Goal: Task Accomplishment & Management: Use online tool/utility

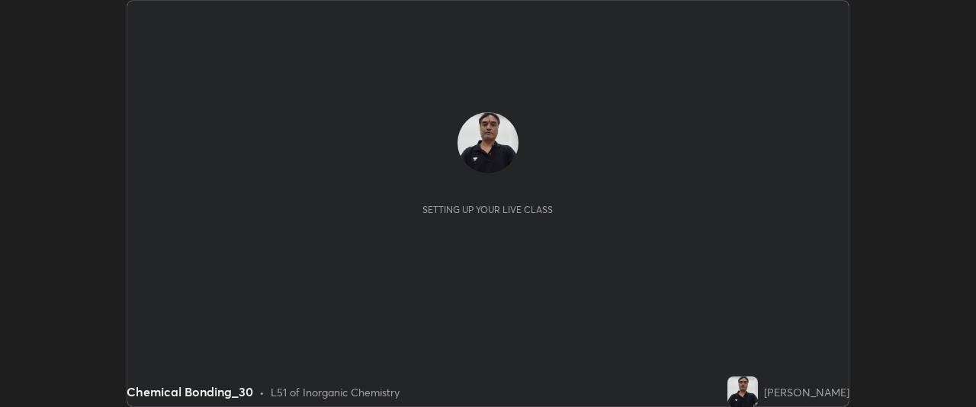
scroll to position [407, 976]
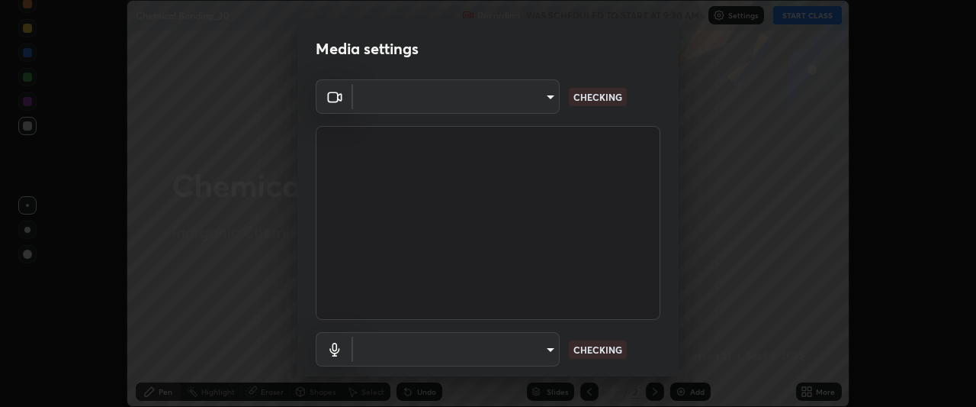
type input "9d859b0dc9df3993e45d71748640ef8916b2c21d6ac1b4416f64a69378af508e"
type input "default"
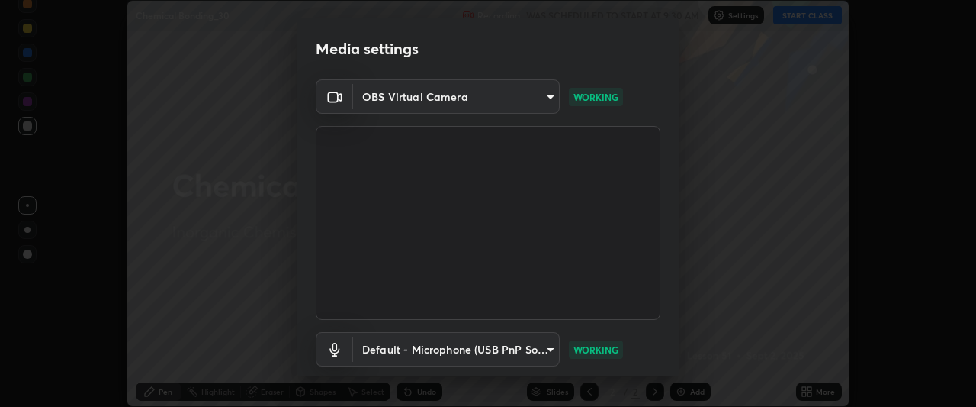
scroll to position [94, 0]
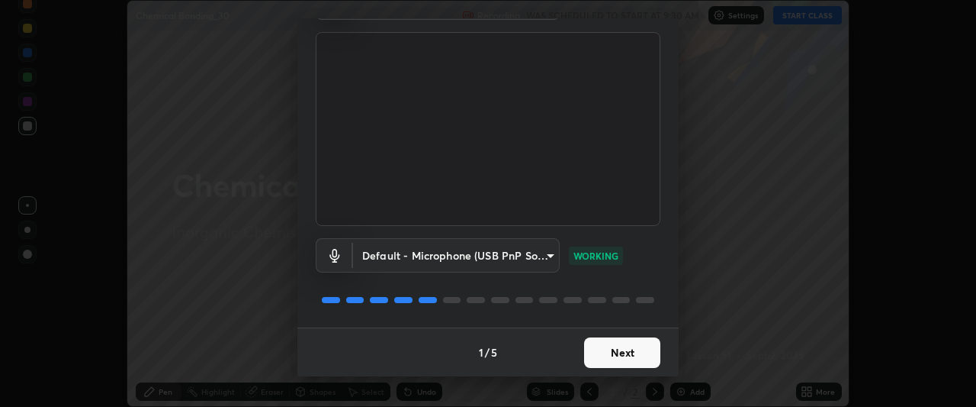
click at [606, 355] on button "Next" at bounding box center [622, 352] width 76 height 31
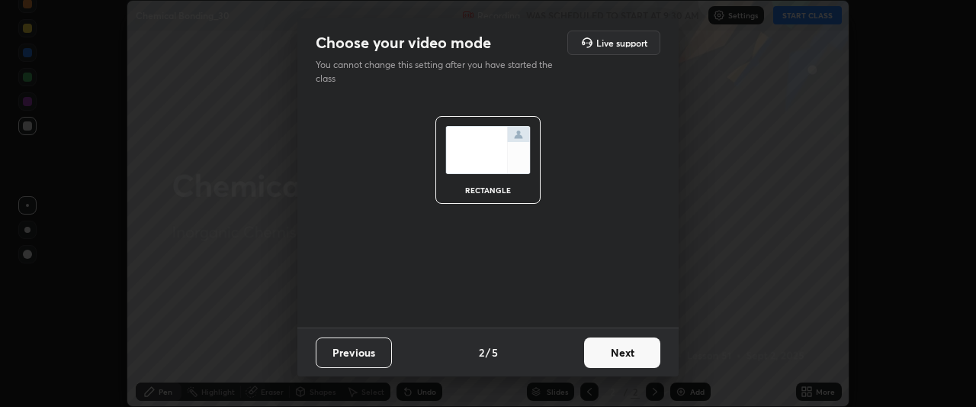
scroll to position [0, 0]
click at [613, 351] on button "Next" at bounding box center [622, 352] width 76 height 31
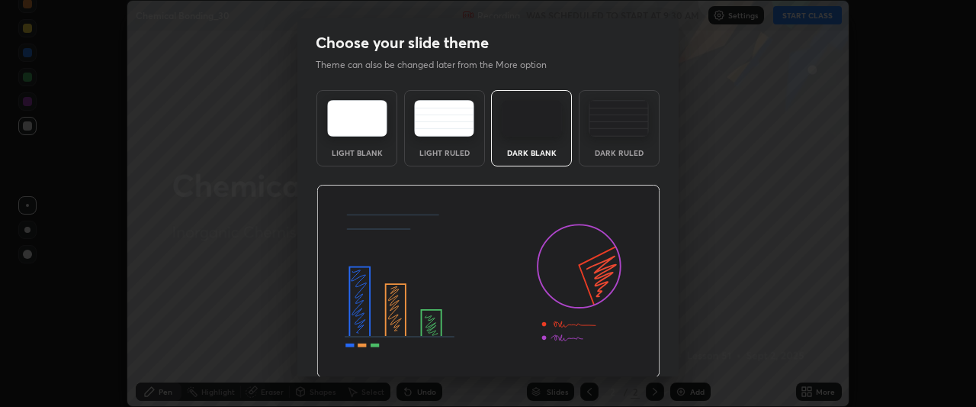
scroll to position [51, 0]
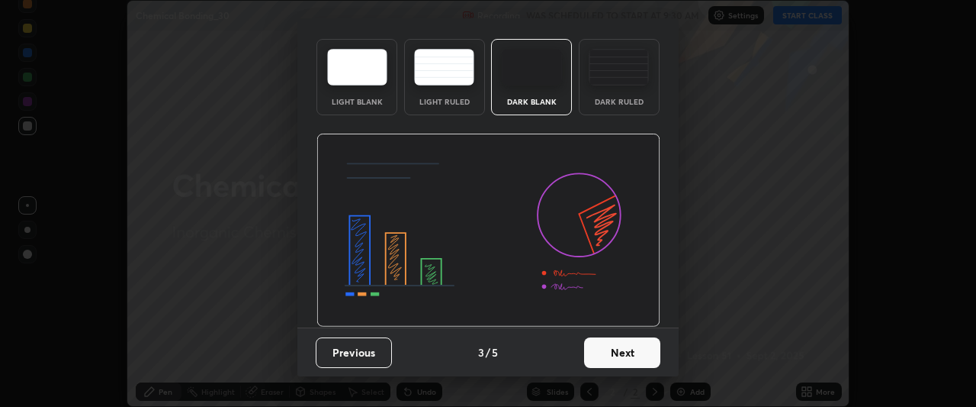
click at [606, 359] on button "Next" at bounding box center [622, 352] width 76 height 31
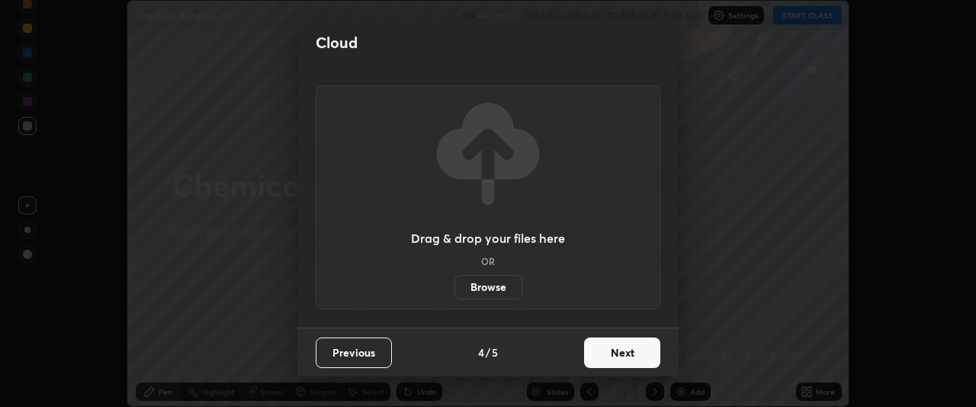
click at [616, 346] on button "Next" at bounding box center [622, 352] width 76 height 31
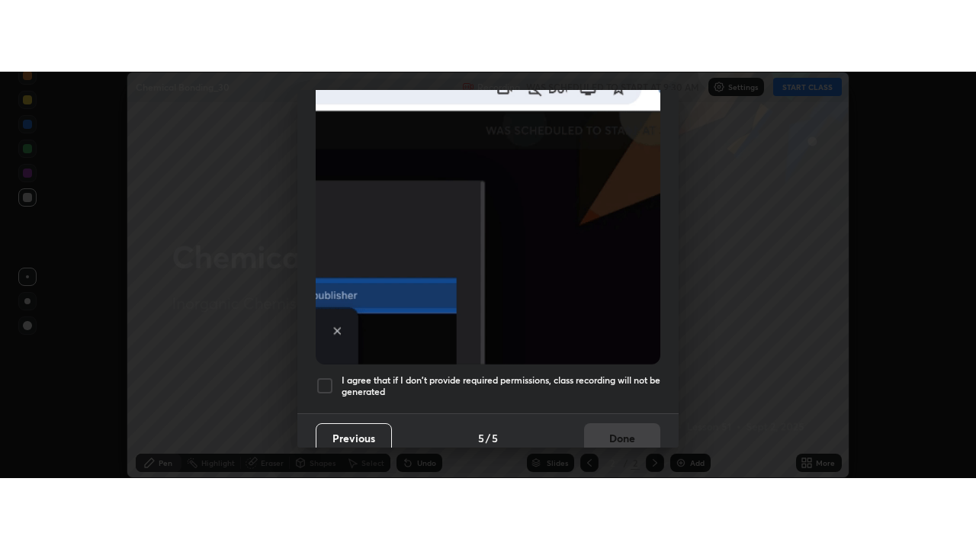
scroll to position [405, 0]
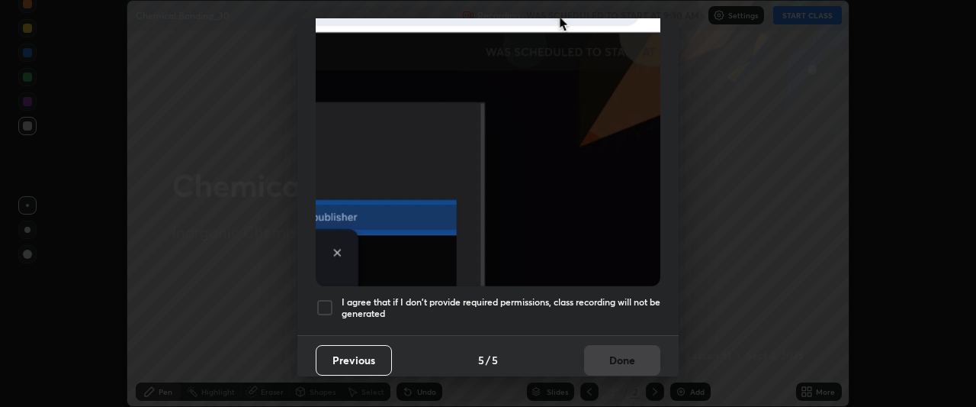
click at [326, 298] on div at bounding box center [325, 307] width 18 height 18
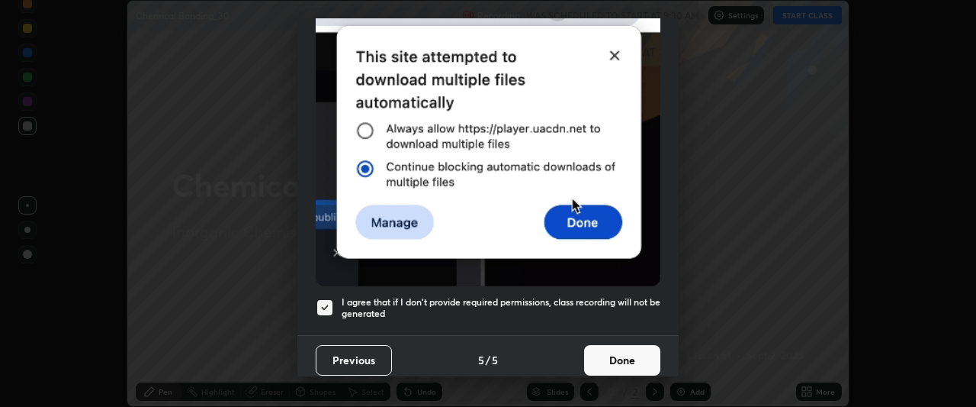
click at [622, 348] on button "Done" at bounding box center [622, 360] width 76 height 31
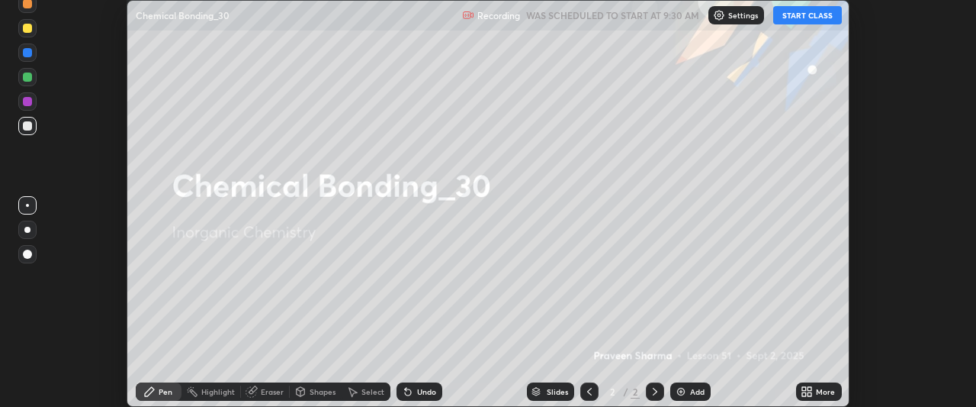
click at [793, 16] on button "START CLASS" at bounding box center [807, 15] width 69 height 18
click at [806, 388] on icon at bounding box center [804, 389] width 4 height 4
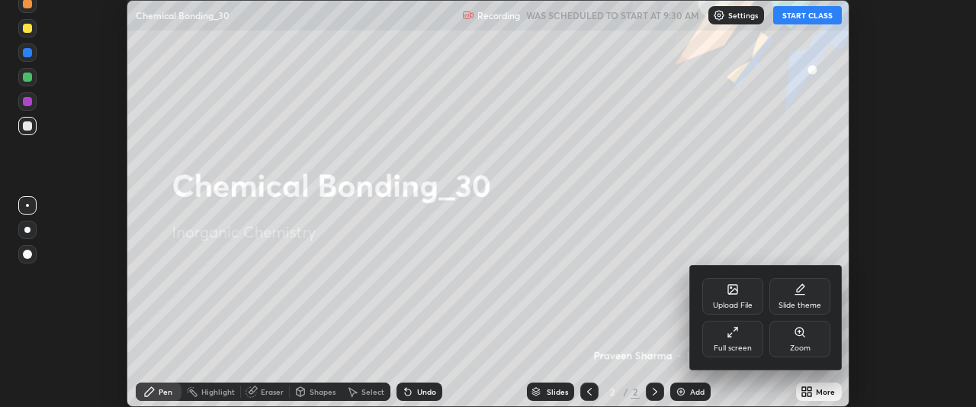
click at [734, 336] on icon at bounding box center [733, 332] width 12 height 12
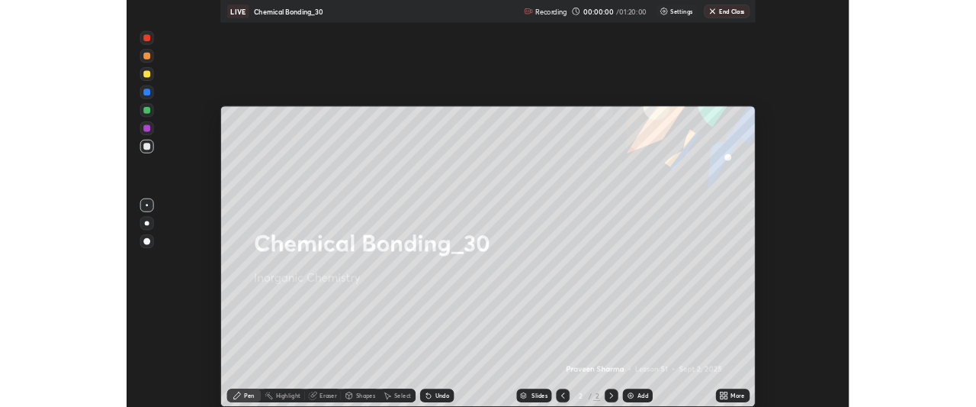
scroll to position [549, 976]
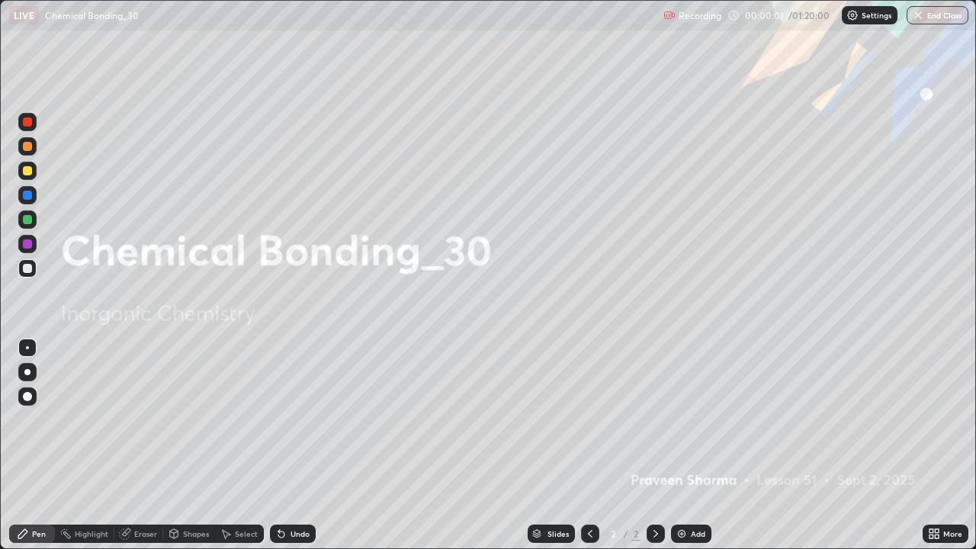
click at [687, 406] on div "Add" at bounding box center [691, 534] width 40 height 18
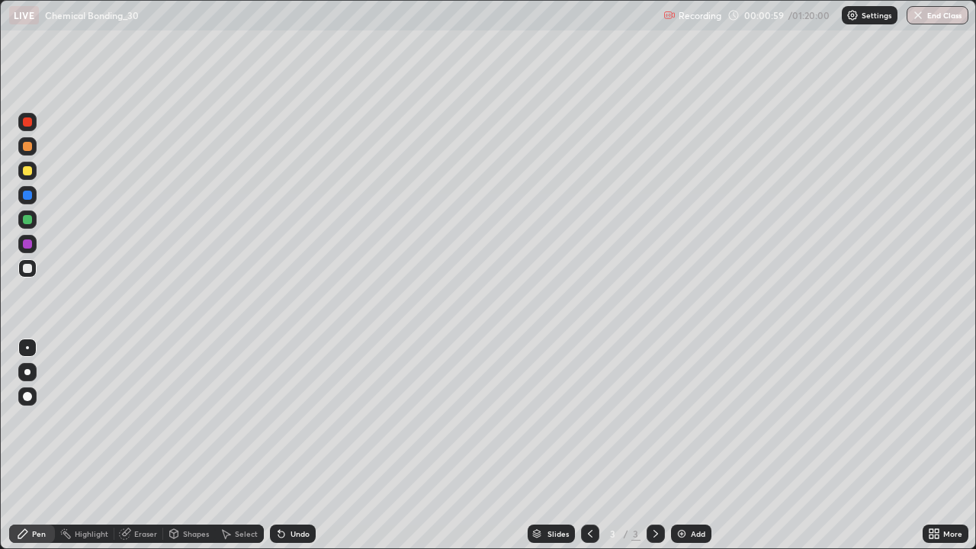
click at [293, 406] on div "Undo" at bounding box center [300, 534] width 19 height 8
click at [287, 406] on div "Undo" at bounding box center [293, 534] width 46 height 18
click at [686, 406] on img at bounding box center [682, 534] width 12 height 12
click at [278, 406] on icon at bounding box center [281, 535] width 6 height 6
click at [140, 406] on div "Eraser" at bounding box center [138, 534] width 49 height 18
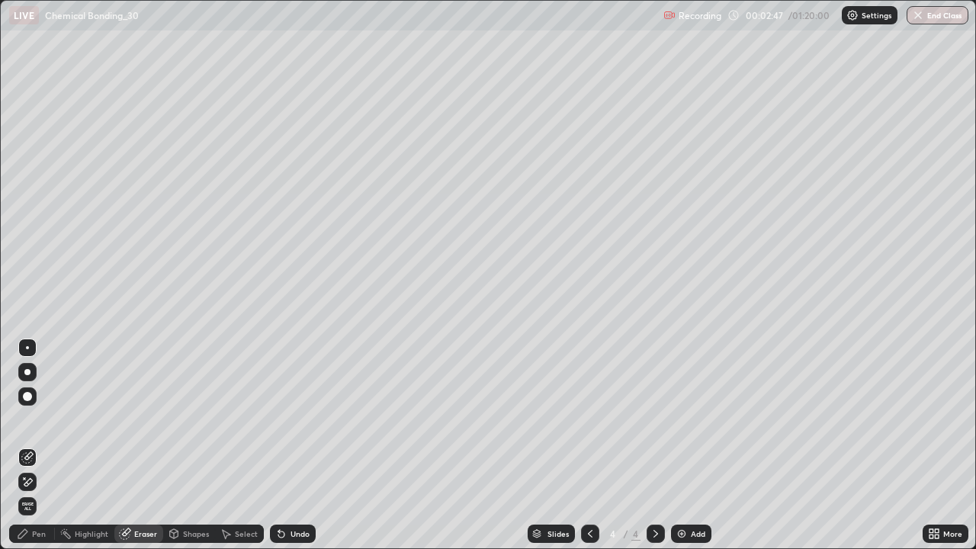
click at [30, 406] on icon at bounding box center [27, 482] width 12 height 13
click at [40, 406] on div "Pen" at bounding box center [39, 534] width 14 height 8
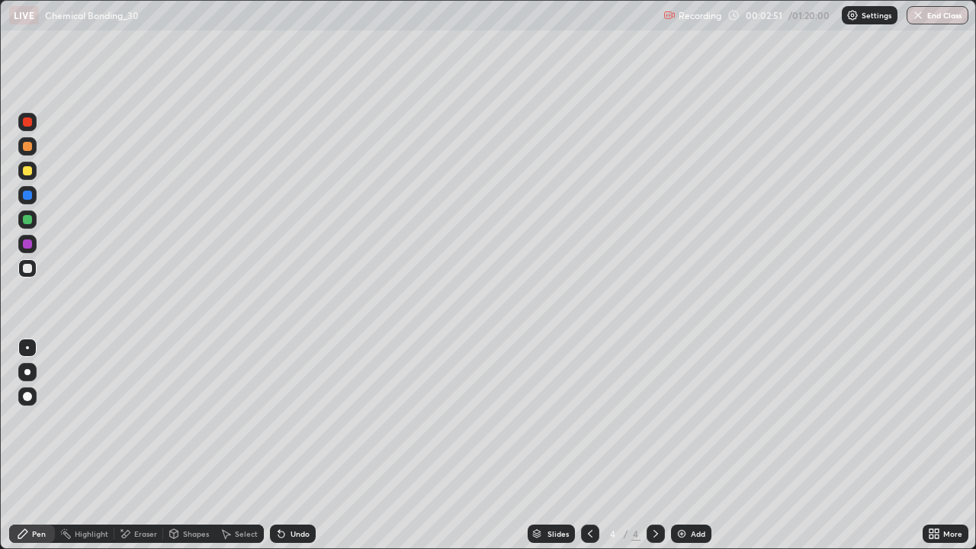
click at [134, 406] on div "Eraser" at bounding box center [138, 534] width 49 height 18
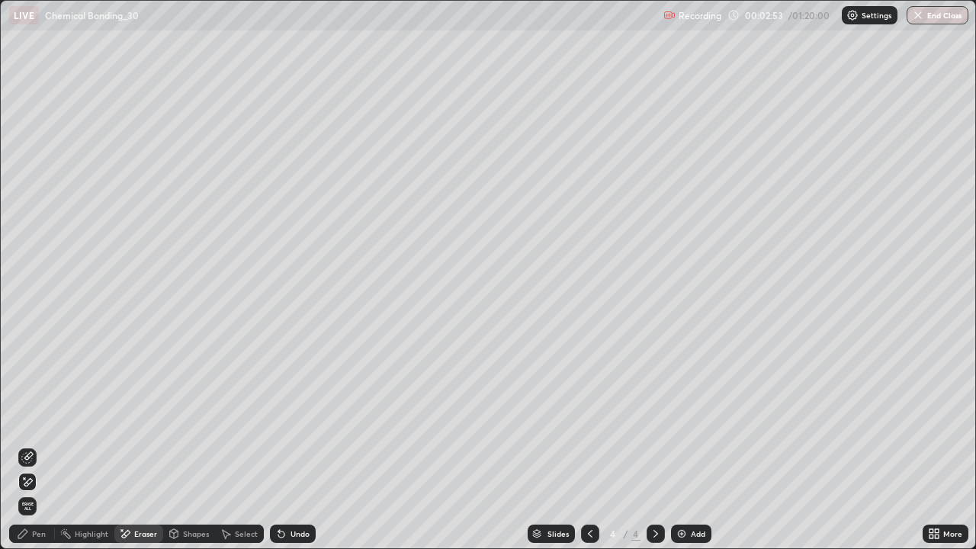
click at [27, 406] on icon at bounding box center [27, 458] width 12 height 12
click at [38, 406] on div "Pen" at bounding box center [39, 534] width 14 height 8
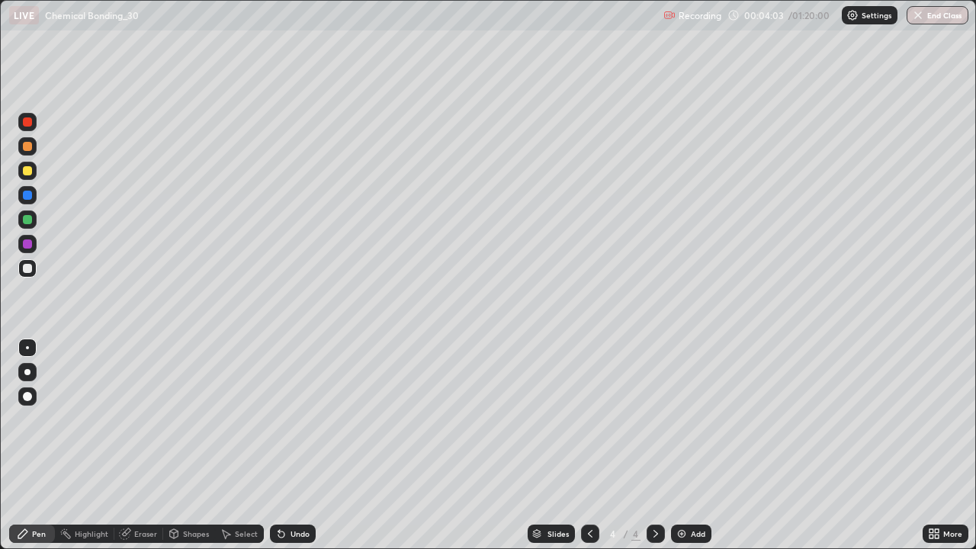
click at [293, 406] on div "Undo" at bounding box center [300, 534] width 19 height 8
click at [297, 406] on div "Undo" at bounding box center [300, 534] width 19 height 8
click at [281, 406] on icon at bounding box center [281, 535] width 6 height 6
click at [301, 406] on div "Undo" at bounding box center [293, 534] width 46 height 18
click at [297, 406] on div "Undo" at bounding box center [300, 534] width 19 height 8
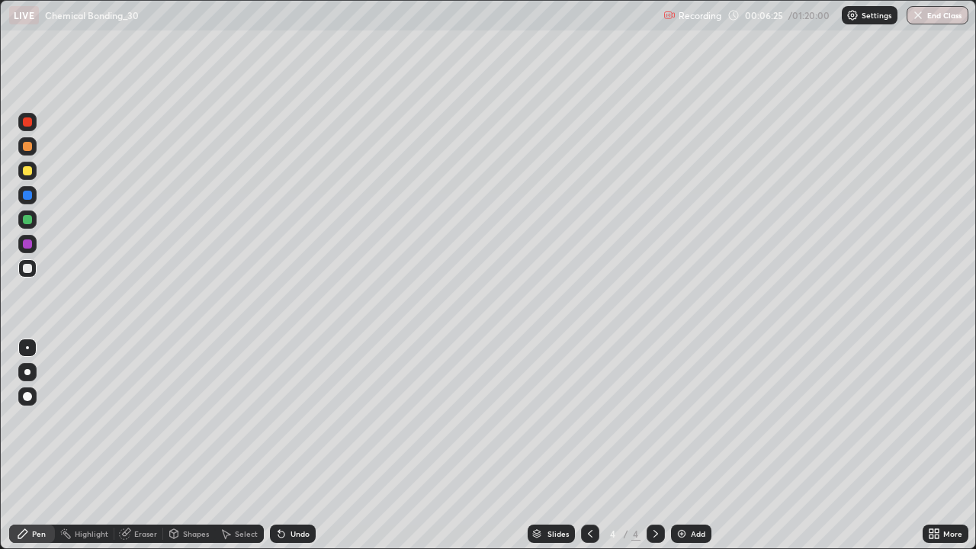
click at [27, 172] on div at bounding box center [27, 170] width 9 height 9
click at [281, 406] on icon at bounding box center [281, 535] width 6 height 6
click at [143, 406] on div "Eraser" at bounding box center [138, 534] width 49 height 18
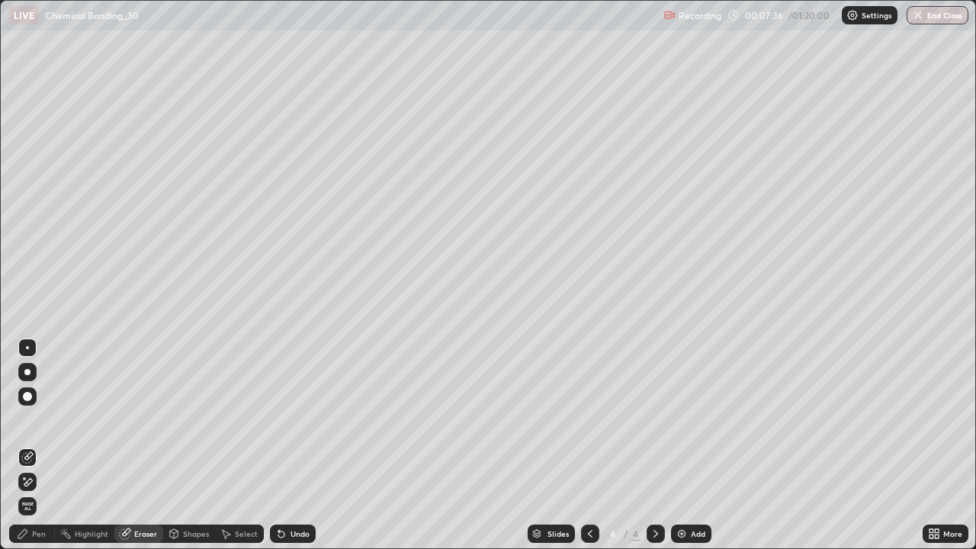
click at [41, 406] on div "Pen" at bounding box center [39, 534] width 14 height 8
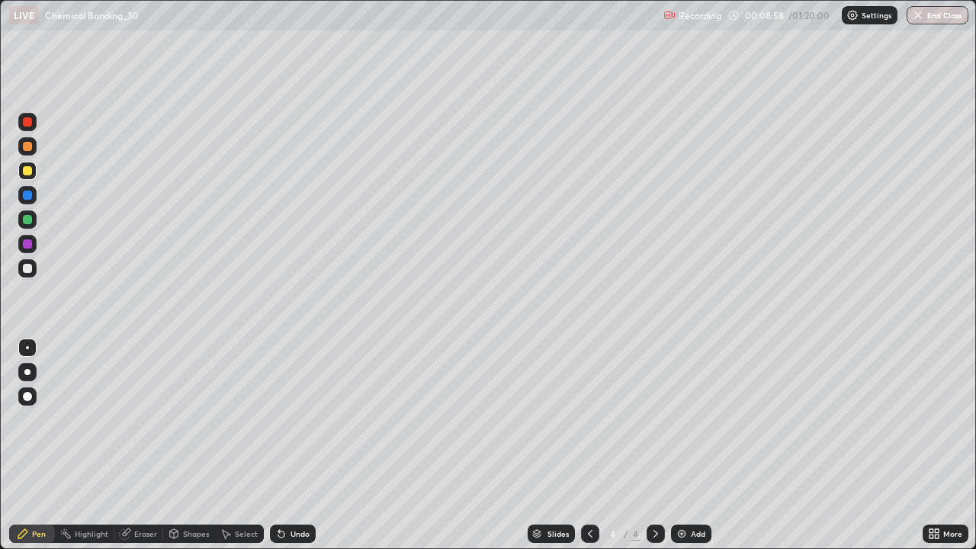
click at [30, 196] on div at bounding box center [27, 195] width 9 height 9
click at [34, 169] on div at bounding box center [27, 171] width 18 height 18
click at [288, 406] on div "Undo" at bounding box center [293, 534] width 46 height 18
click at [135, 406] on div "Eraser" at bounding box center [145, 534] width 23 height 8
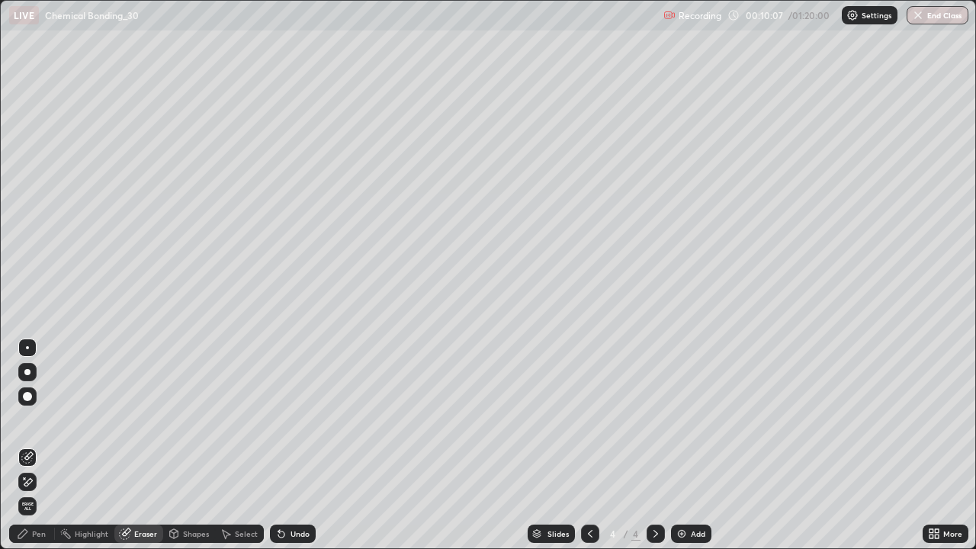
click at [37, 406] on div "Pen" at bounding box center [39, 534] width 14 height 8
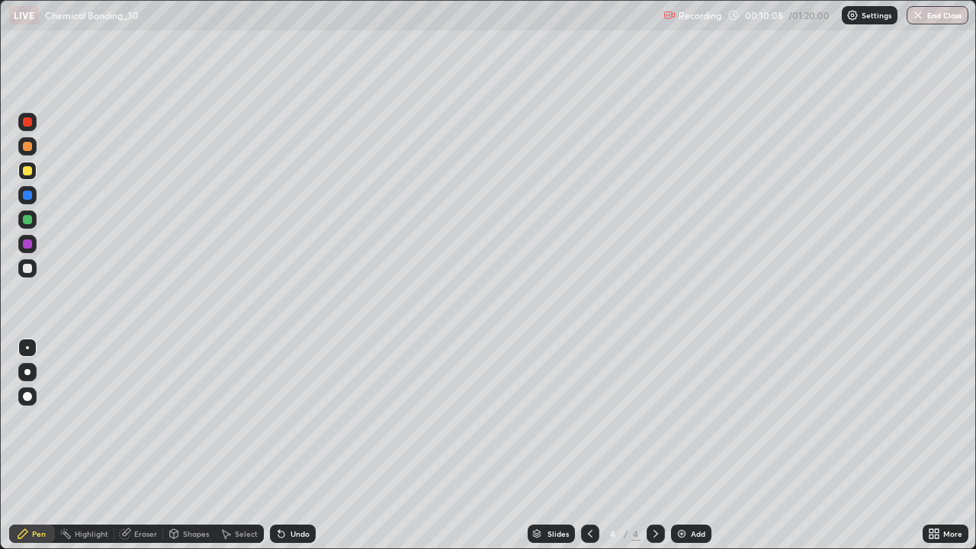
click at [36, 201] on div at bounding box center [27, 195] width 18 height 18
click at [296, 406] on div "Undo" at bounding box center [300, 534] width 19 height 8
click at [13, 59] on div "Erase all" at bounding box center [27, 275] width 37 height 488
click at [684, 406] on img at bounding box center [682, 534] width 12 height 12
click at [30, 270] on div at bounding box center [27, 268] width 9 height 9
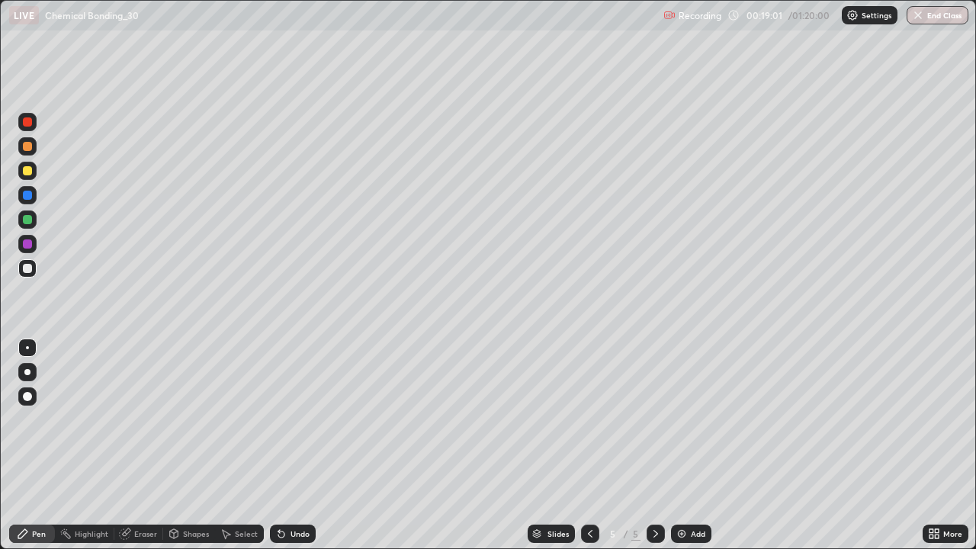
click at [291, 406] on div "Undo" at bounding box center [300, 534] width 19 height 8
click at [680, 406] on img at bounding box center [682, 534] width 12 height 12
click at [300, 406] on div "Undo" at bounding box center [293, 534] width 46 height 18
click at [295, 406] on div "Undo" at bounding box center [300, 534] width 19 height 8
click at [294, 406] on div "Undo" at bounding box center [293, 534] width 46 height 18
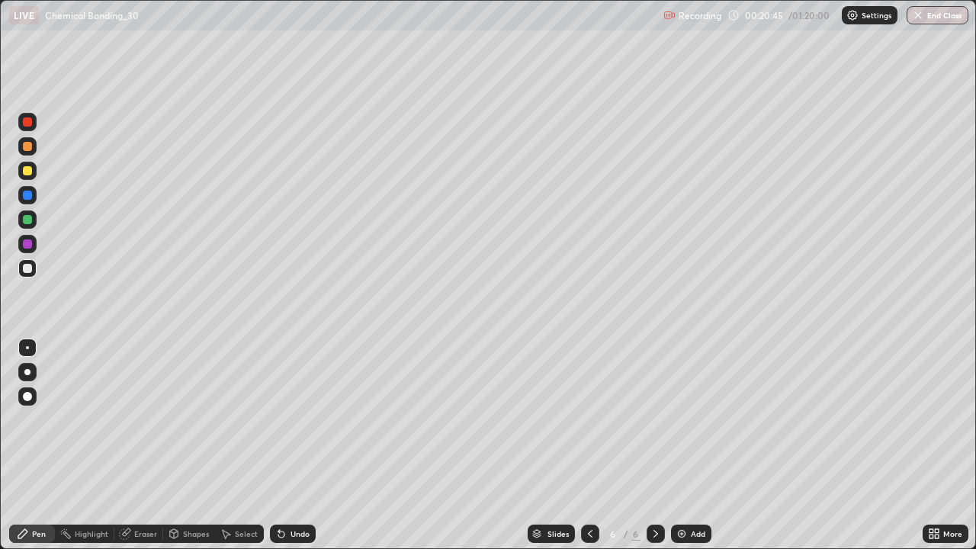
click at [301, 406] on div "Undo" at bounding box center [300, 534] width 19 height 8
click at [305, 406] on div "Undo" at bounding box center [300, 534] width 19 height 8
click at [286, 406] on div "Undo" at bounding box center [293, 534] width 46 height 18
click at [281, 406] on icon at bounding box center [281, 535] width 6 height 6
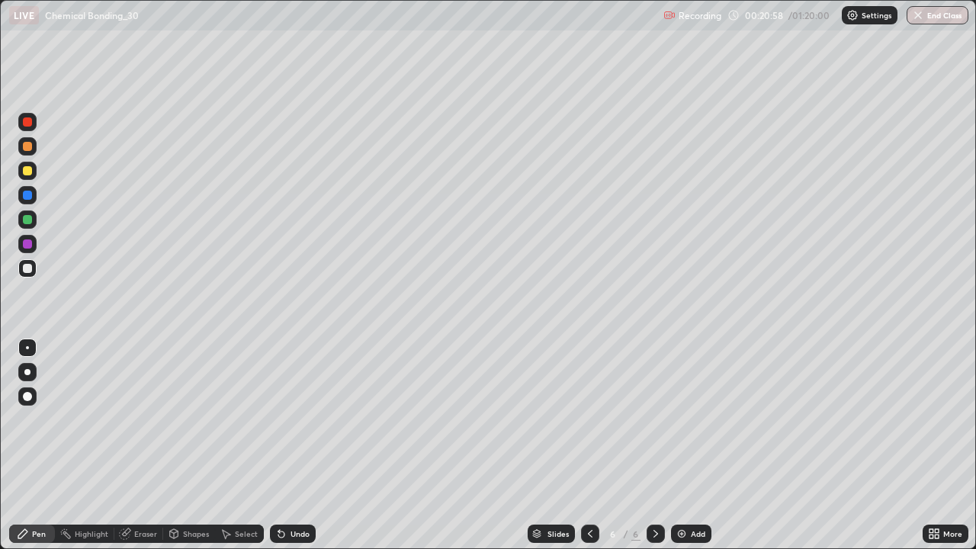
click at [279, 406] on icon at bounding box center [281, 535] width 6 height 6
click at [278, 406] on icon at bounding box center [281, 535] width 6 height 6
click at [281, 406] on icon at bounding box center [281, 535] width 6 height 6
click at [279, 406] on icon at bounding box center [281, 535] width 6 height 6
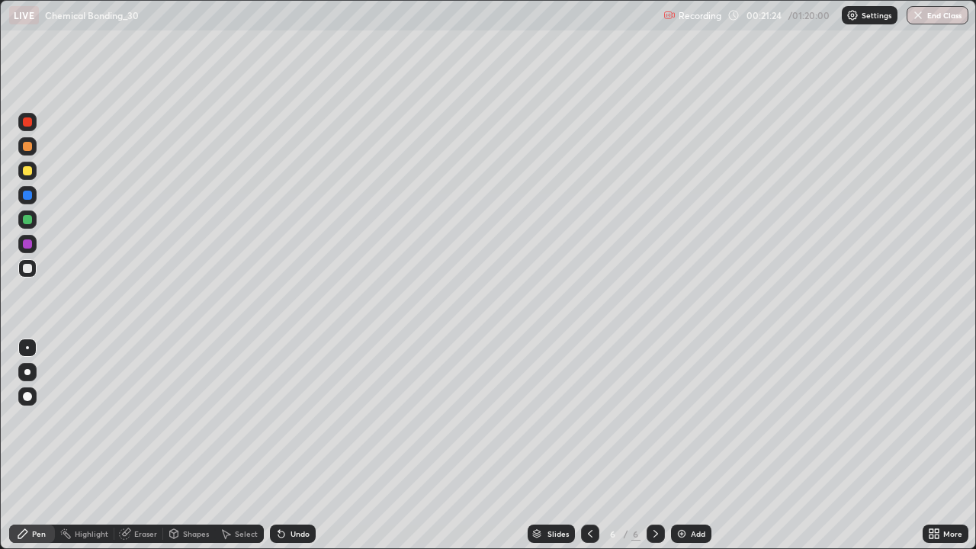
click at [301, 406] on div "Undo" at bounding box center [300, 534] width 19 height 8
click at [304, 406] on div "Undo" at bounding box center [300, 534] width 19 height 8
click at [302, 406] on div "Undo" at bounding box center [300, 534] width 19 height 8
click at [584, 406] on icon at bounding box center [590, 534] width 12 height 12
click at [34, 167] on div at bounding box center [27, 171] width 18 height 18
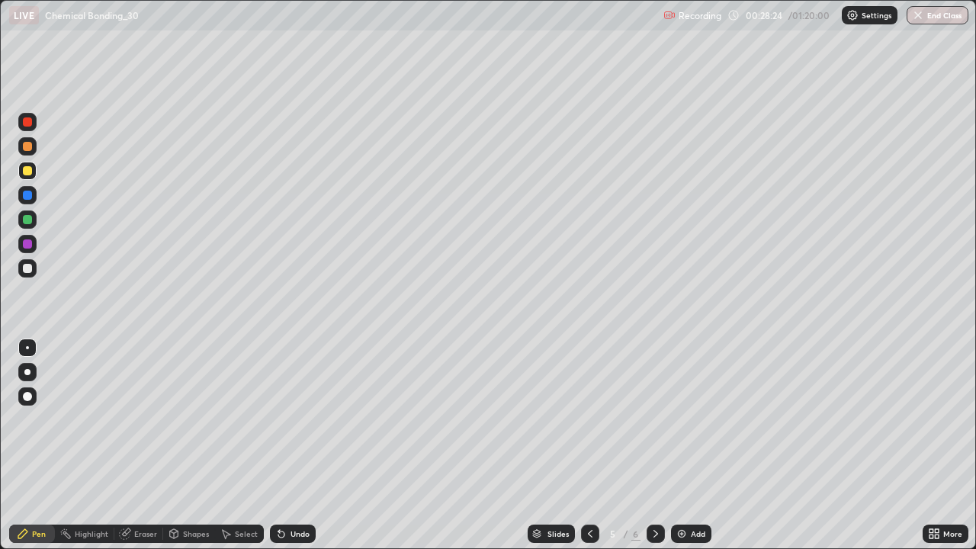
click at [682, 406] on img at bounding box center [682, 534] width 12 height 12
click at [656, 406] on icon at bounding box center [656, 534] width 5 height 8
click at [28, 269] on div at bounding box center [27, 268] width 9 height 9
click at [28, 169] on div at bounding box center [27, 170] width 9 height 9
click at [687, 406] on div "Add" at bounding box center [691, 534] width 40 height 18
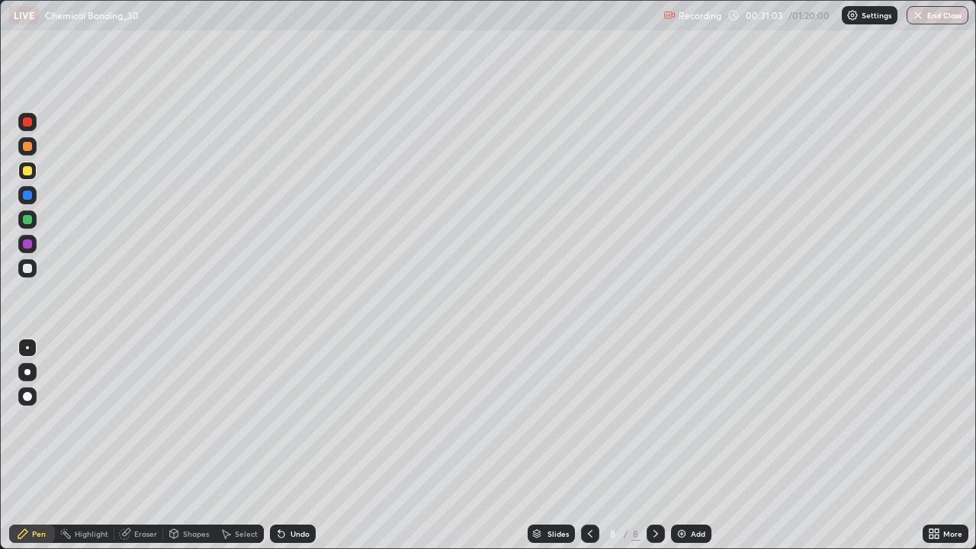
click at [284, 406] on icon at bounding box center [281, 534] width 12 height 12
click at [27, 259] on div at bounding box center [27, 268] width 18 height 18
click at [589, 406] on icon at bounding box center [590, 534] width 12 height 12
click at [591, 406] on div at bounding box center [590, 534] width 18 height 18
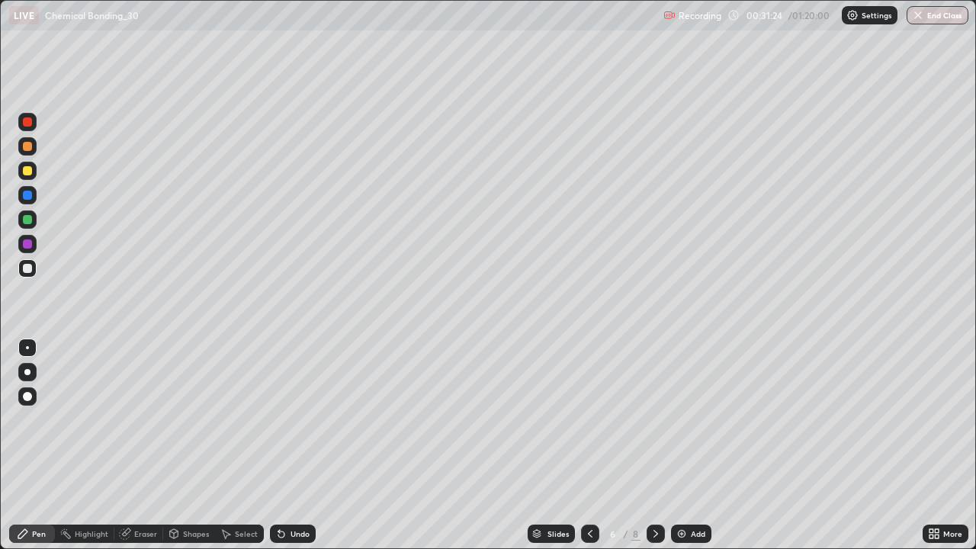
click at [589, 406] on icon at bounding box center [590, 534] width 12 height 12
click at [653, 406] on icon at bounding box center [656, 534] width 12 height 12
click at [654, 406] on icon at bounding box center [656, 534] width 12 height 12
click at [289, 406] on div "Undo" at bounding box center [293, 534] width 46 height 18
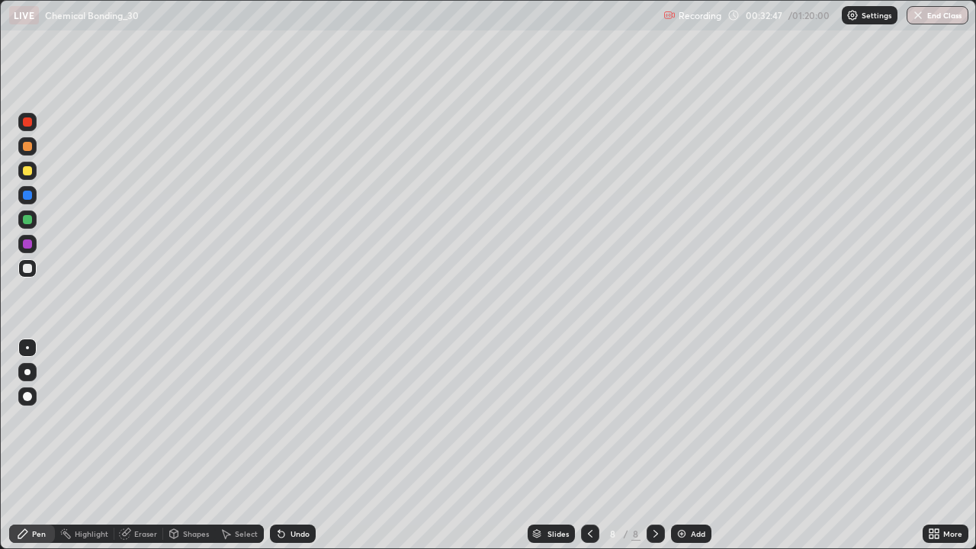
click at [30, 166] on div at bounding box center [27, 170] width 9 height 9
click at [284, 406] on div "Undo" at bounding box center [293, 534] width 46 height 18
click at [291, 406] on div "Undo" at bounding box center [300, 534] width 19 height 8
click at [27, 221] on div at bounding box center [27, 219] width 9 height 9
click at [25, 171] on div at bounding box center [27, 170] width 9 height 9
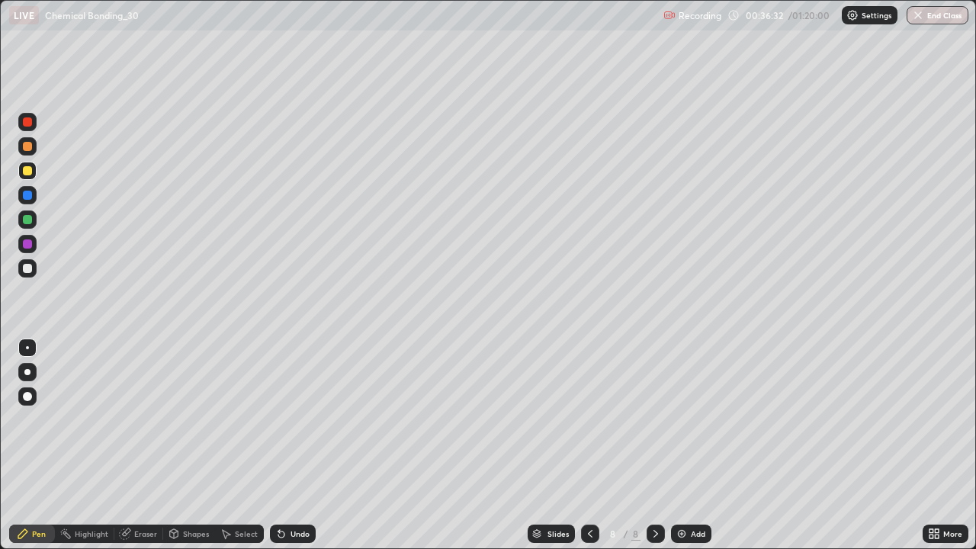
click at [686, 406] on img at bounding box center [682, 534] width 12 height 12
click at [29, 272] on div at bounding box center [27, 268] width 9 height 9
click at [589, 406] on icon at bounding box center [590, 534] width 12 height 12
click at [654, 406] on icon at bounding box center [656, 534] width 12 height 12
click at [31, 267] on div at bounding box center [27, 268] width 9 height 9
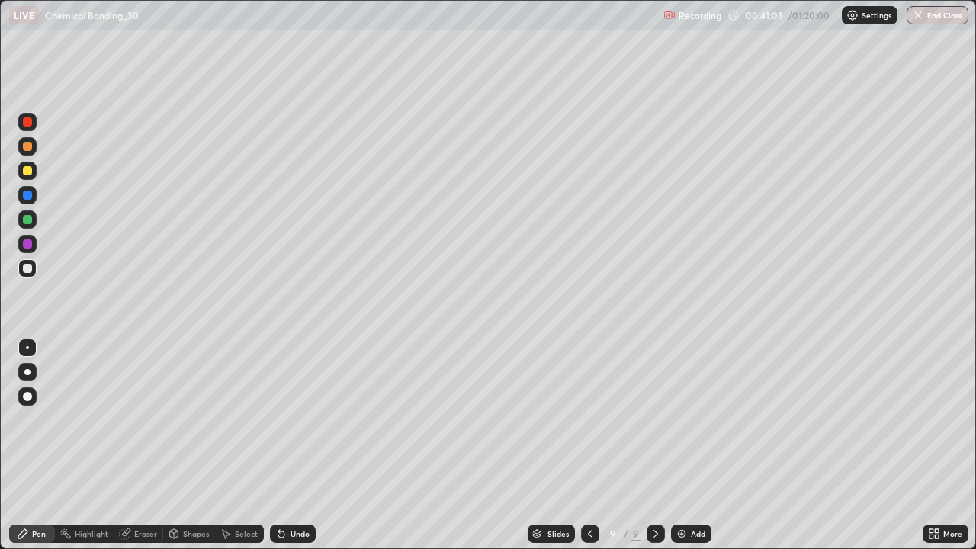
click at [697, 406] on div "Add" at bounding box center [698, 534] width 14 height 8
click at [587, 406] on icon at bounding box center [590, 534] width 12 height 12
click at [654, 406] on icon at bounding box center [656, 534] width 12 height 12
click at [654, 406] on icon at bounding box center [656, 534] width 5 height 8
click at [678, 406] on img at bounding box center [682, 534] width 12 height 12
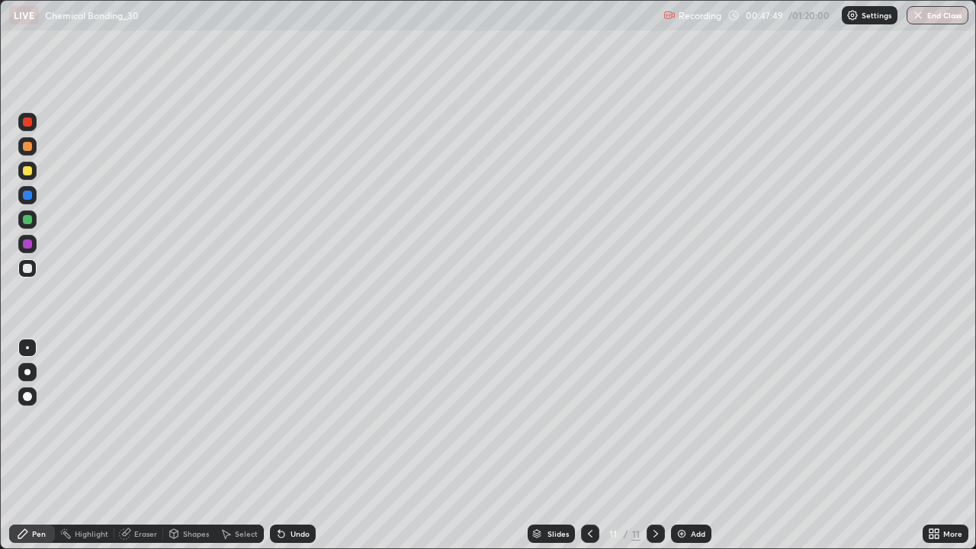
click at [684, 406] on img at bounding box center [682, 534] width 12 height 12
click at [303, 406] on div "Undo" at bounding box center [300, 534] width 19 height 8
click at [687, 406] on div "Add" at bounding box center [691, 534] width 40 height 18
click at [304, 406] on div "Undo" at bounding box center [293, 534] width 46 height 18
click at [305, 406] on div "Undo" at bounding box center [300, 534] width 19 height 8
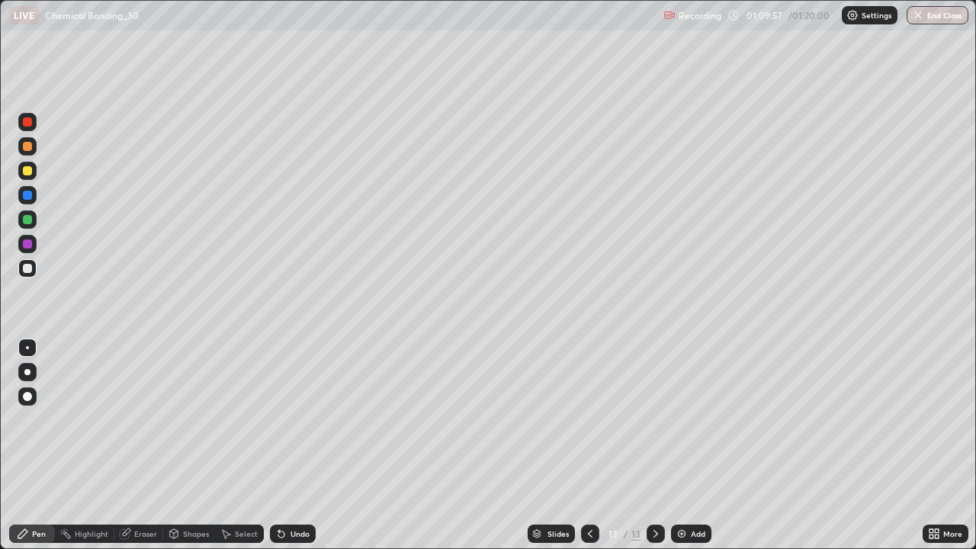
click at [304, 406] on div "Undo" at bounding box center [293, 534] width 46 height 18
click at [297, 406] on div "Undo" at bounding box center [300, 534] width 19 height 8
click at [143, 406] on div "Eraser" at bounding box center [145, 534] width 23 height 8
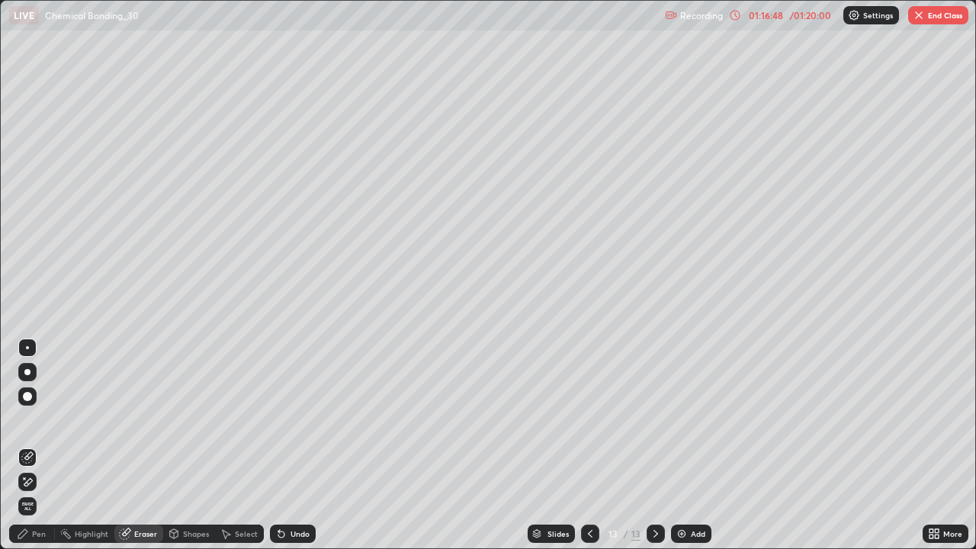
click at [133, 406] on div "Eraser" at bounding box center [138, 534] width 49 height 18
click at [149, 406] on div "Eraser" at bounding box center [145, 534] width 23 height 8
click at [124, 406] on icon at bounding box center [125, 534] width 10 height 10
click at [95, 406] on div "Highlight" at bounding box center [92, 534] width 34 height 8
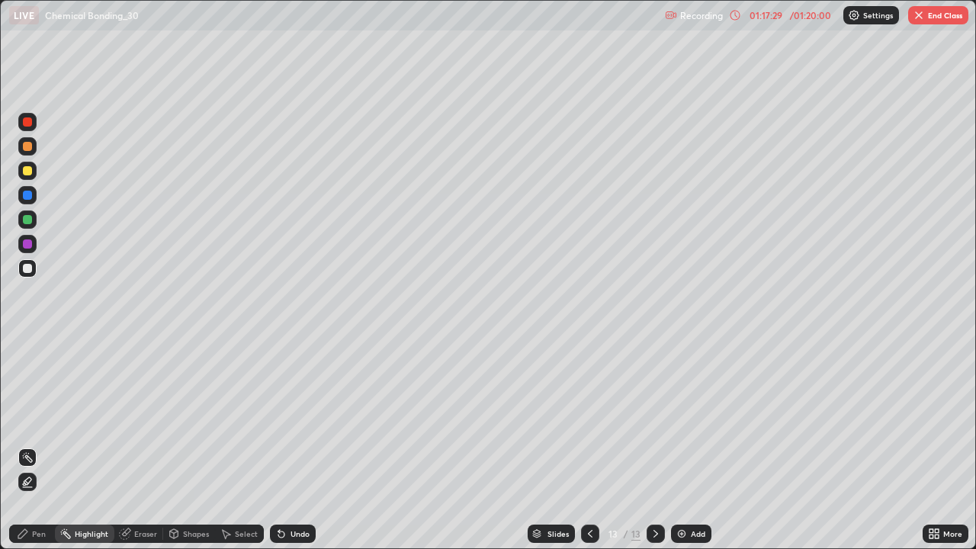
click at [43, 406] on div "Pen" at bounding box center [32, 534] width 46 height 18
click at [935, 16] on button "End Class" at bounding box center [939, 15] width 60 height 18
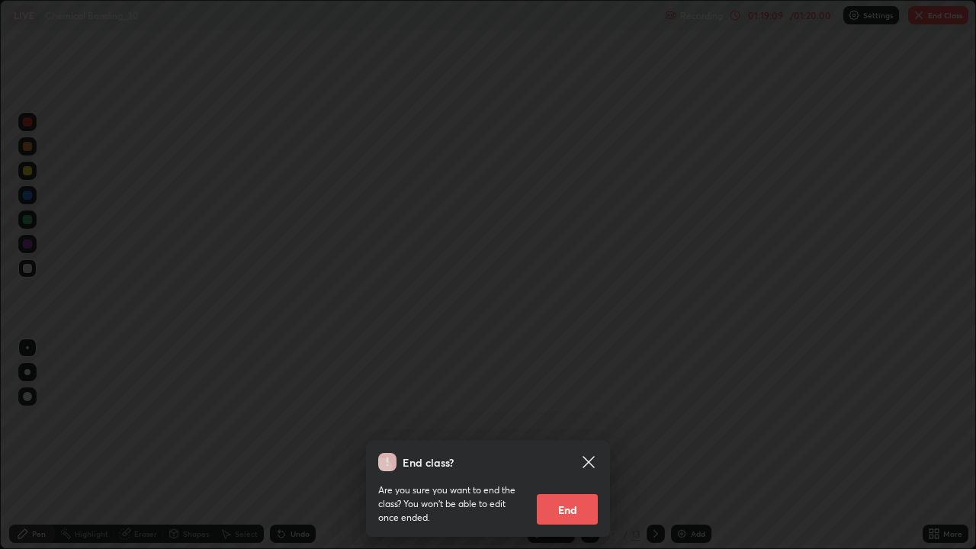
click at [576, 406] on button "End" at bounding box center [567, 509] width 61 height 31
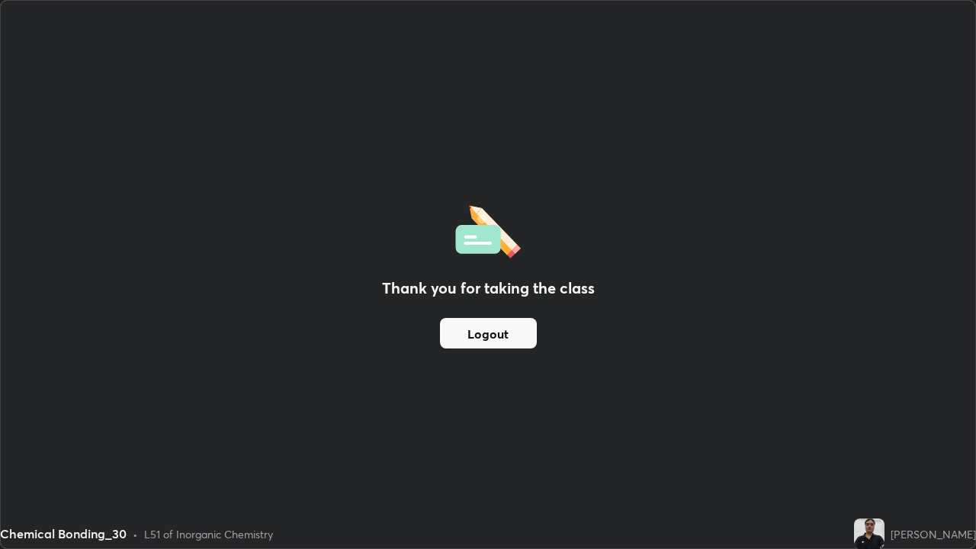
click at [495, 323] on button "Logout" at bounding box center [488, 333] width 97 height 31
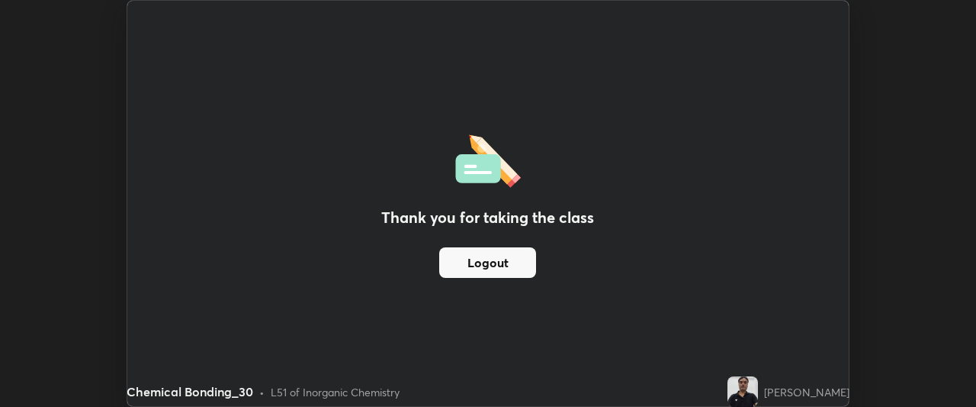
scroll to position [75875, 75305]
